Goal: Understand process/instructions: Learn how to perform a task or action

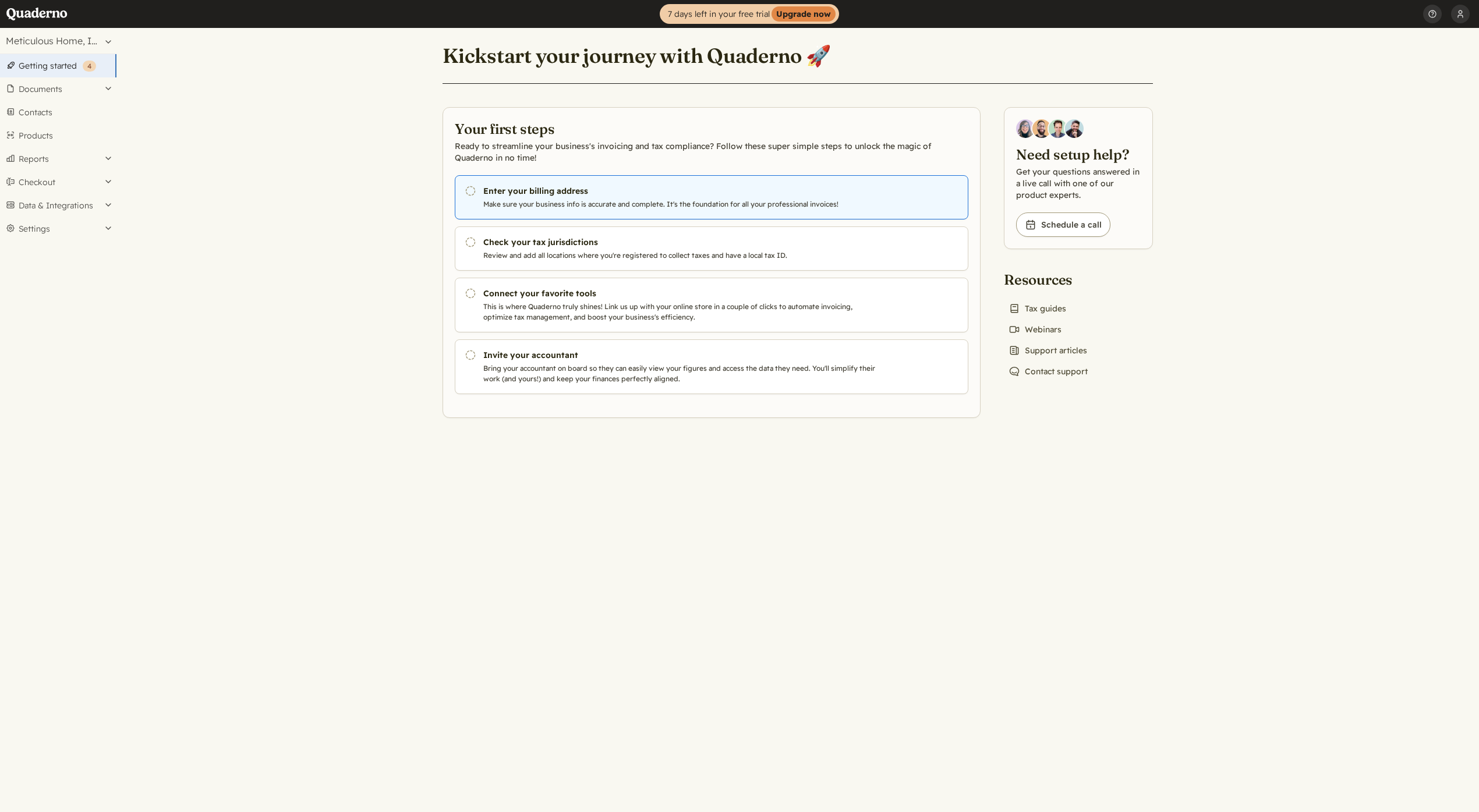
click at [521, 181] on link "Pending Enter your billing address Make sure your business info is accurate and…" at bounding box center [711, 197] width 513 height 44
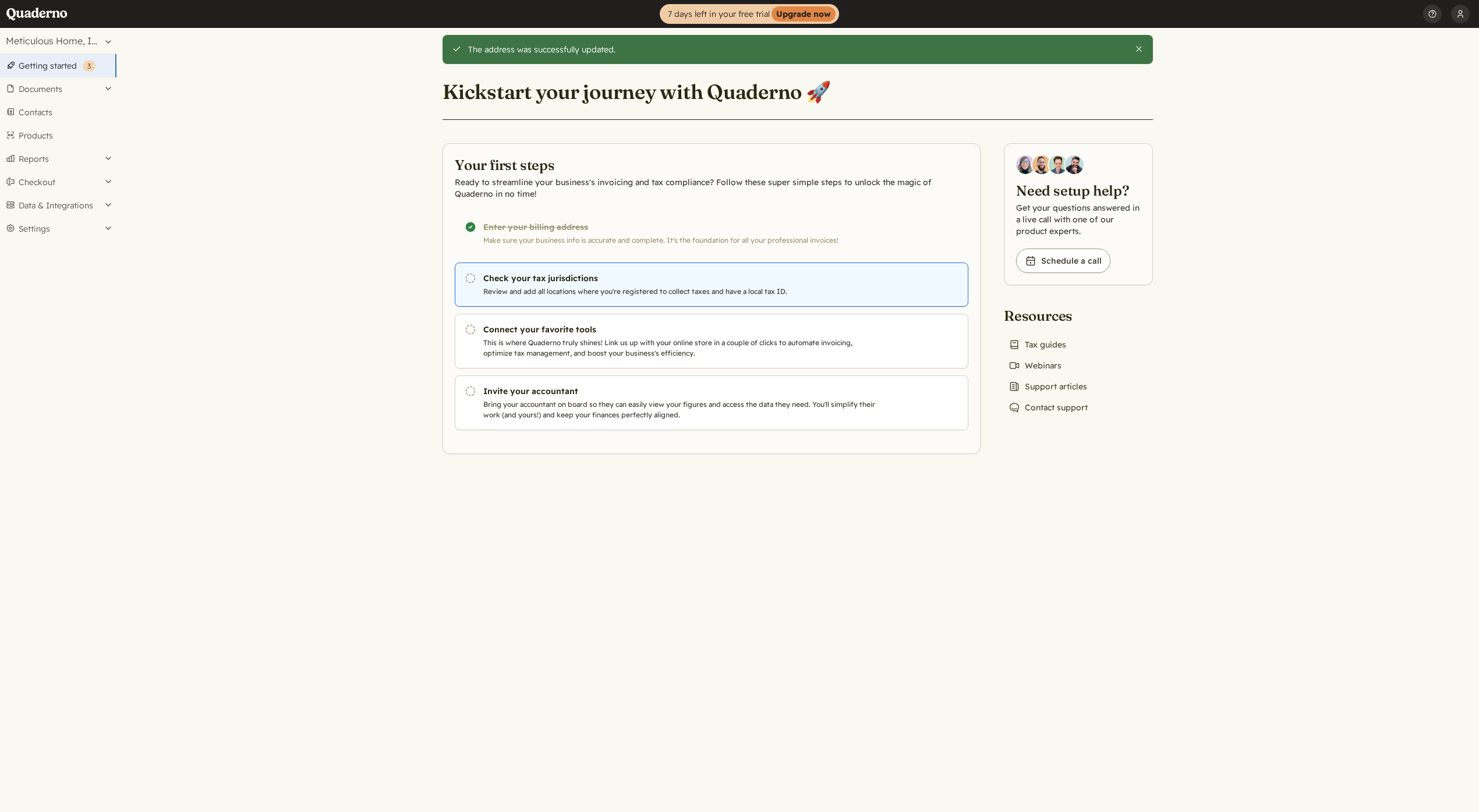
click at [578, 283] on h3 "Check your tax jurisdictions" at bounding box center [682, 278] width 397 height 12
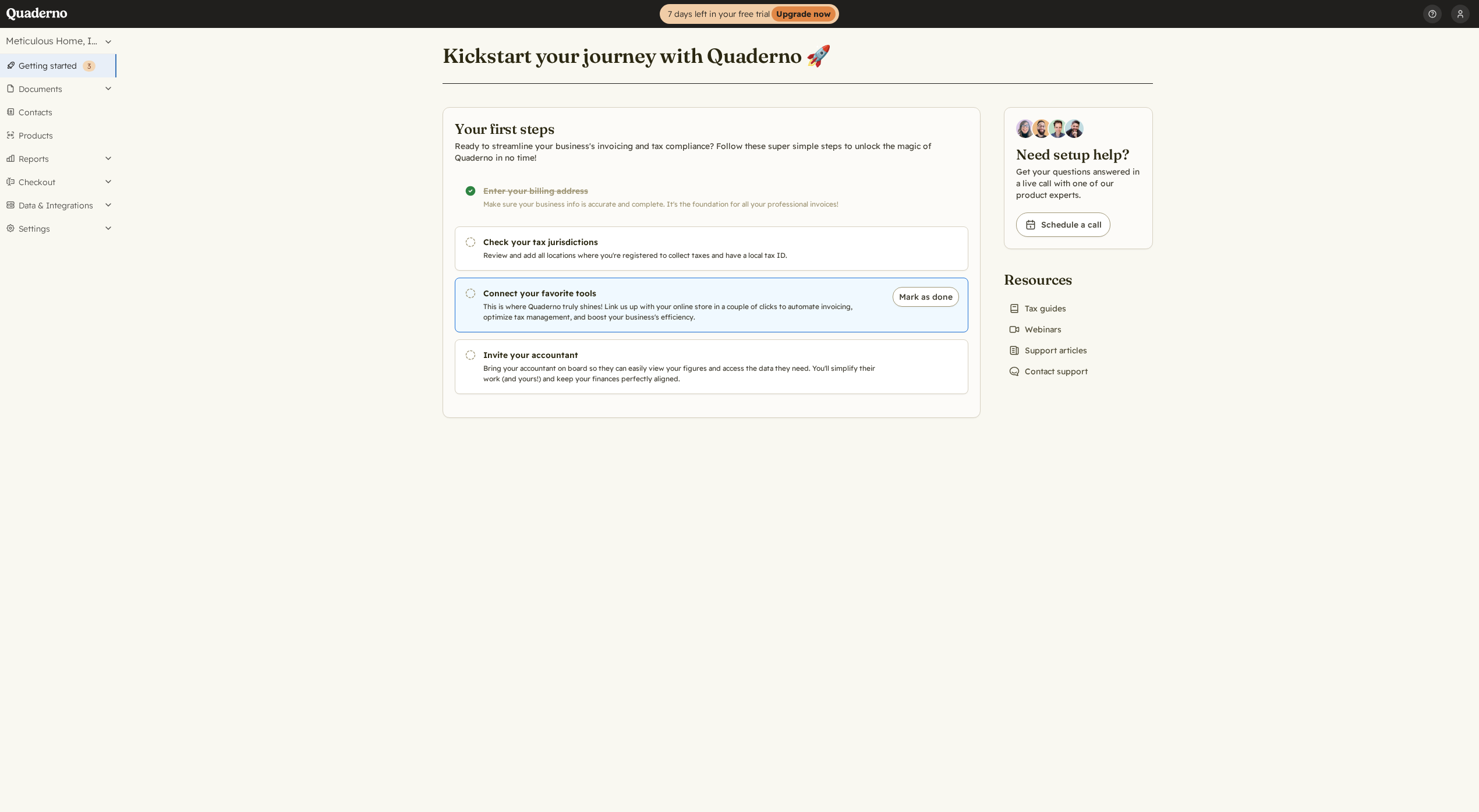
click at [535, 305] on p "This is where Quaderno truly shines! Link us up with your online store in a cou…" at bounding box center [682, 312] width 397 height 21
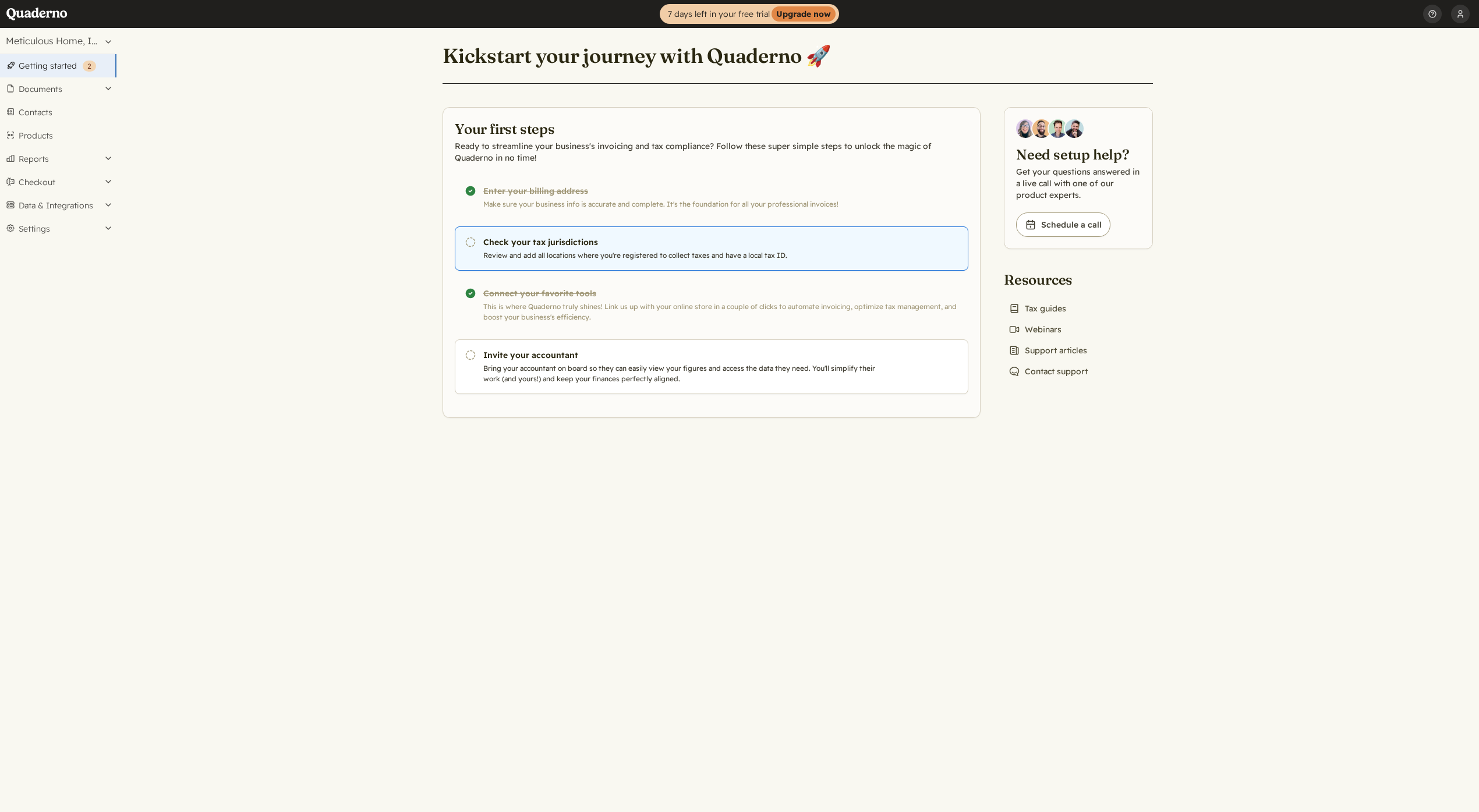
click at [619, 264] on link "Pending Check your tax jurisdictions Review and add all locations where you're …" at bounding box center [711, 249] width 513 height 44
click at [513, 245] on h3 "Check your tax jurisdictions" at bounding box center [682, 242] width 397 height 12
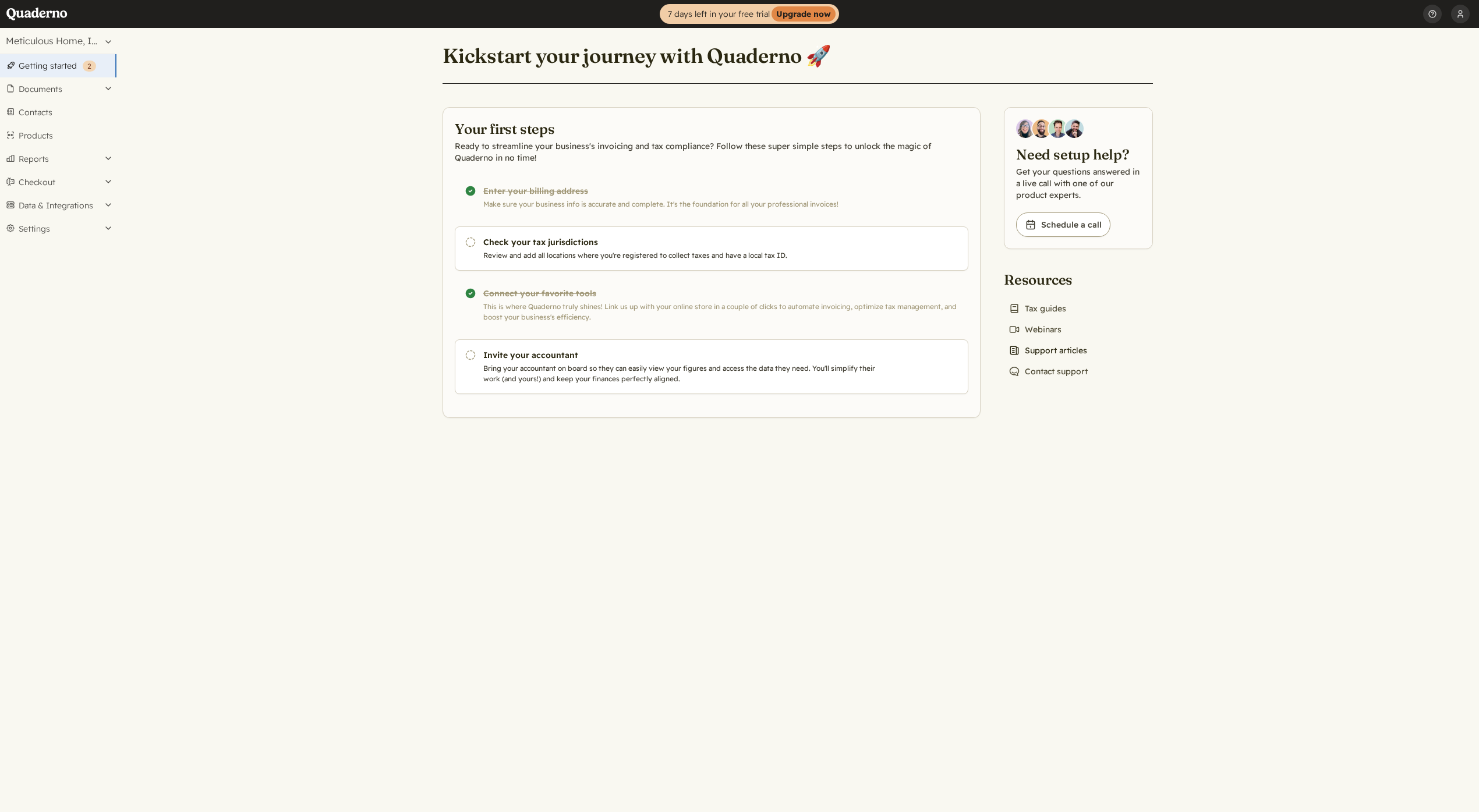
click at [1039, 348] on link "News icon Support articles" at bounding box center [1047, 350] width 88 height 16
click at [516, 313] on div "Completed! Connect your favorite tools This is where Quaderno truly shines! Lin…" at bounding box center [711, 305] width 513 height 55
click at [49, 204] on button "Data & Integrations" at bounding box center [58, 206] width 117 height 23
click at [47, 225] on link "Integrations" at bounding box center [58, 225] width 117 height 16
click at [50, 227] on button "Settings" at bounding box center [58, 229] width 117 height 23
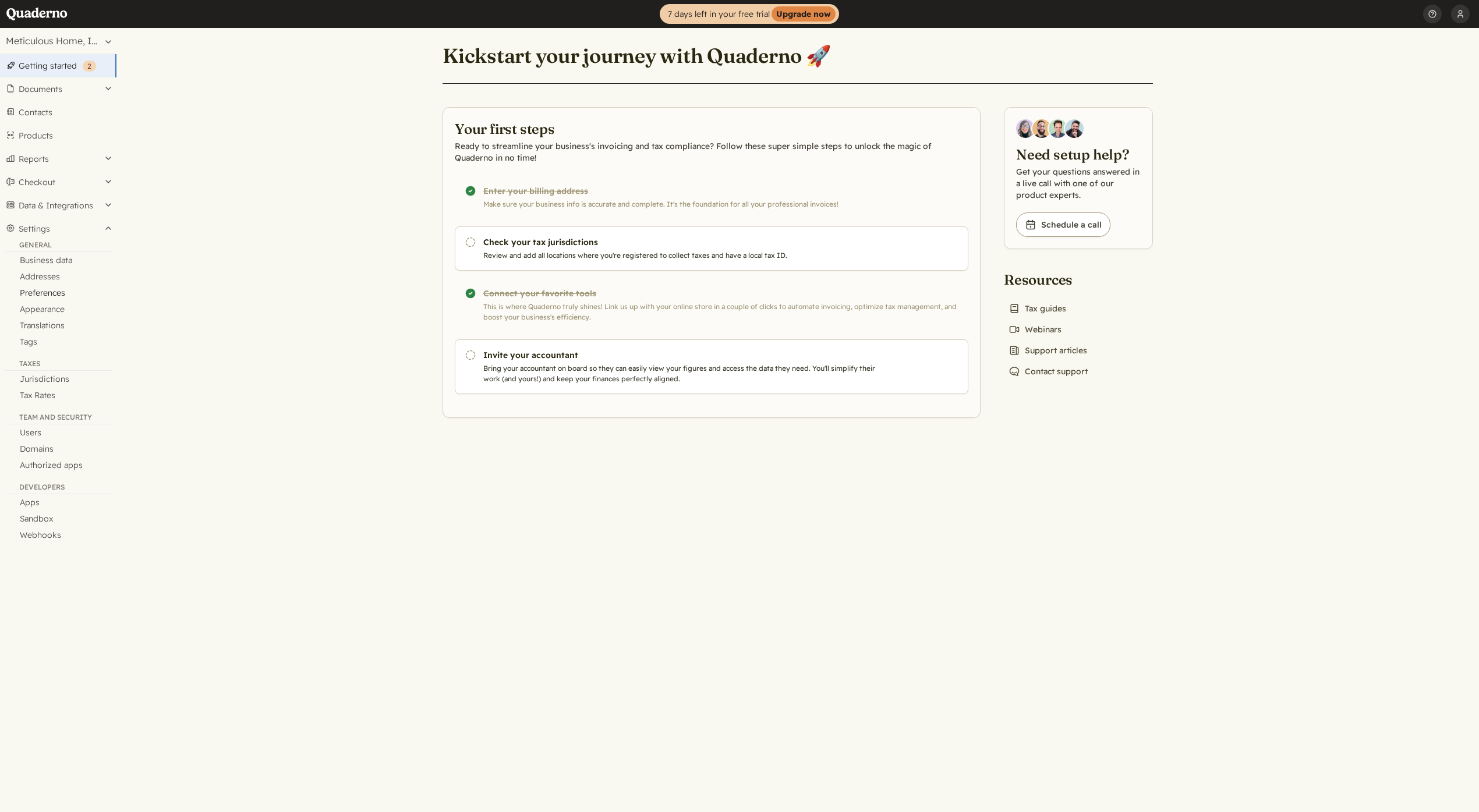
click at [30, 289] on link "Preferences" at bounding box center [58, 292] width 117 height 16
